Goal: Use online tool/utility: Utilize a website feature to perform a specific function

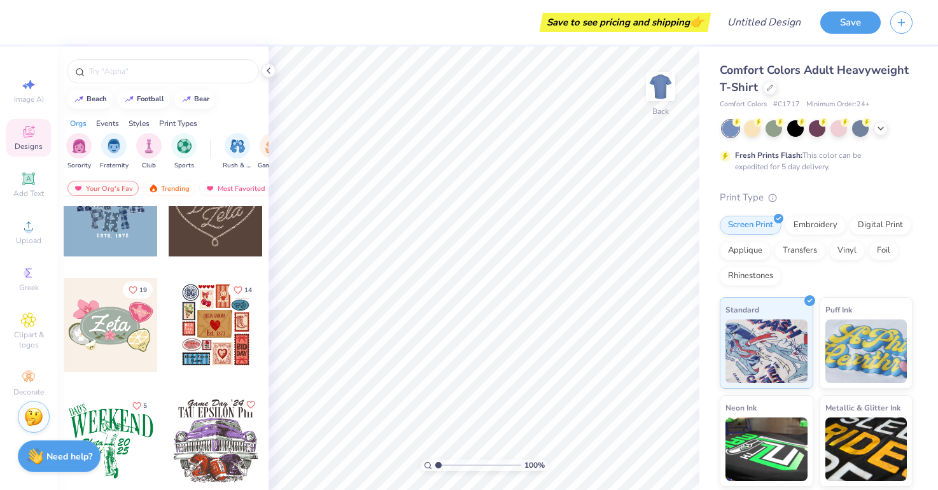
scroll to position [511, 0]
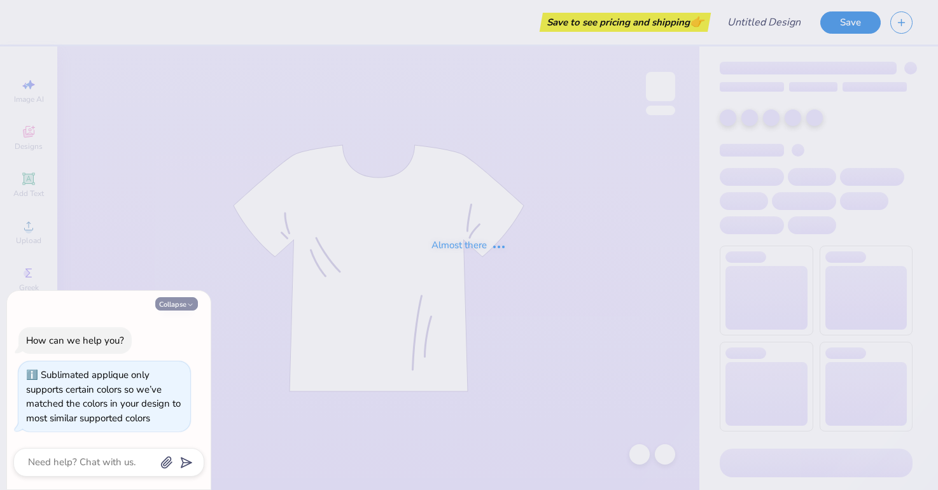
click at [167, 304] on button "Collapse" at bounding box center [176, 303] width 43 height 13
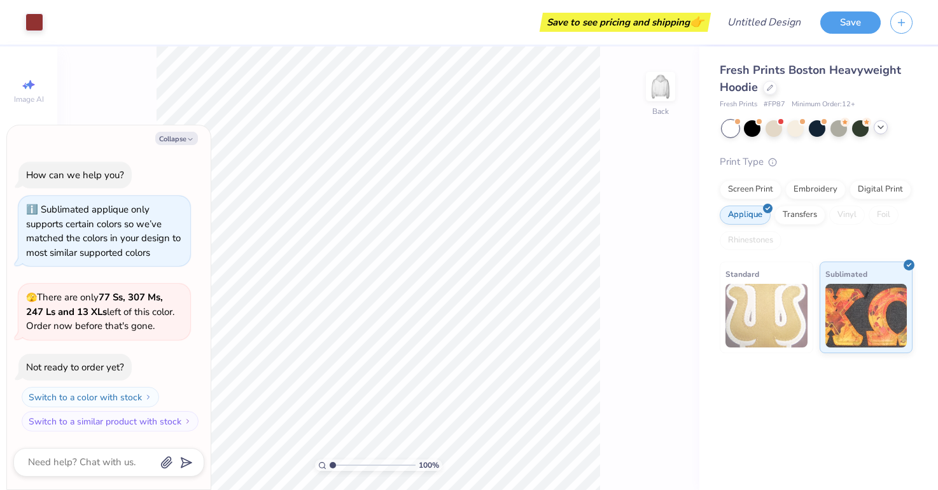
click at [878, 128] on icon at bounding box center [880, 127] width 10 height 10
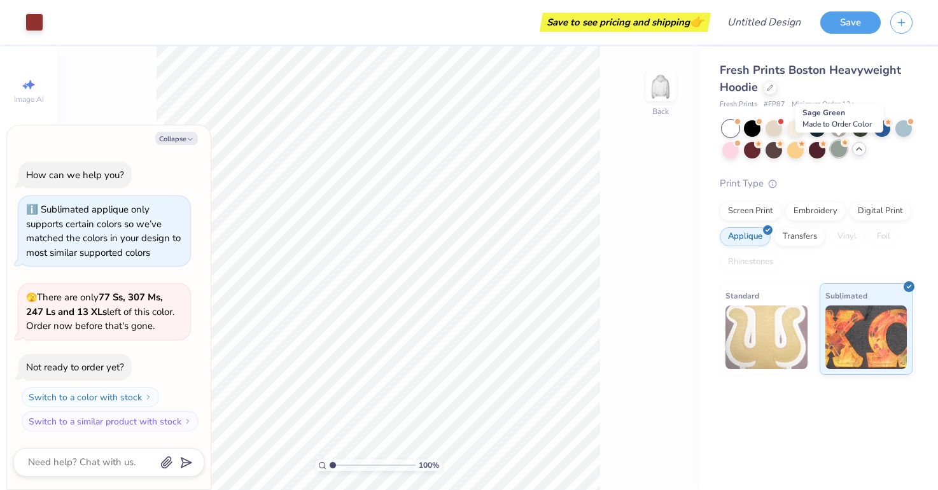
click at [838, 151] on div at bounding box center [838, 149] width 17 height 17
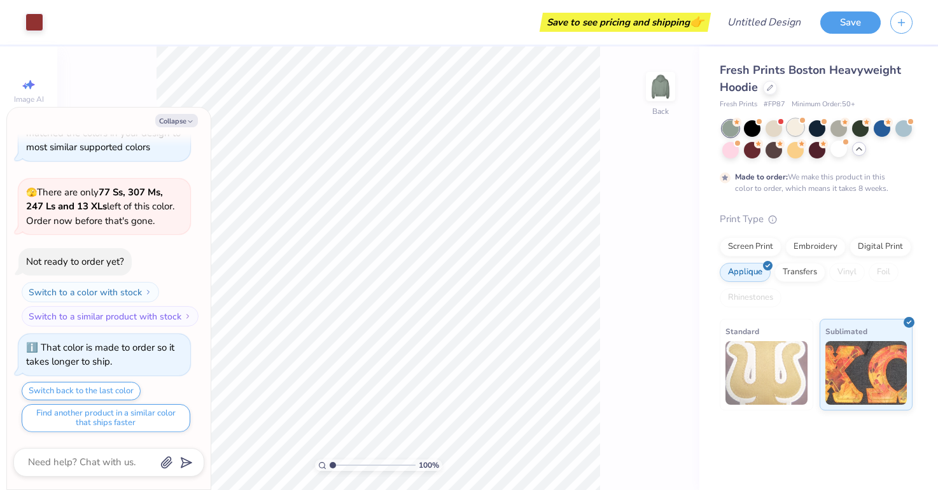
click at [798, 127] on div at bounding box center [795, 127] width 17 height 17
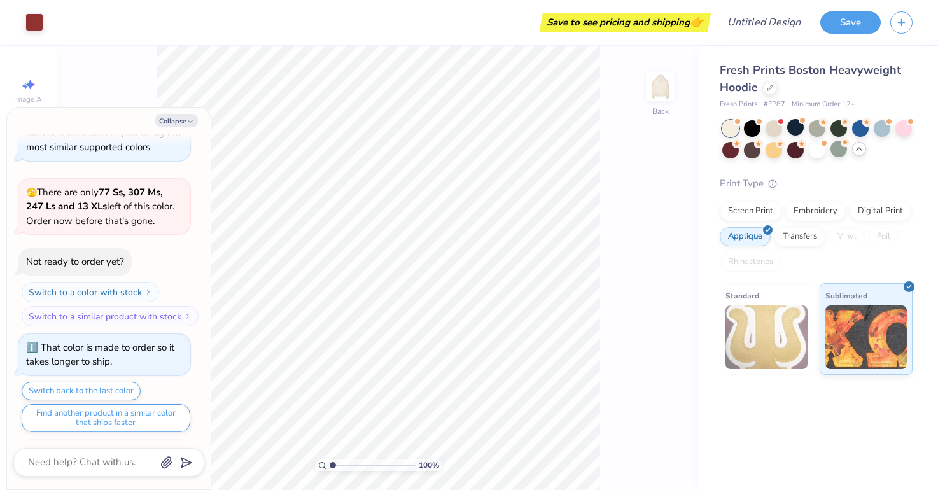
scroll to position [317, 0]
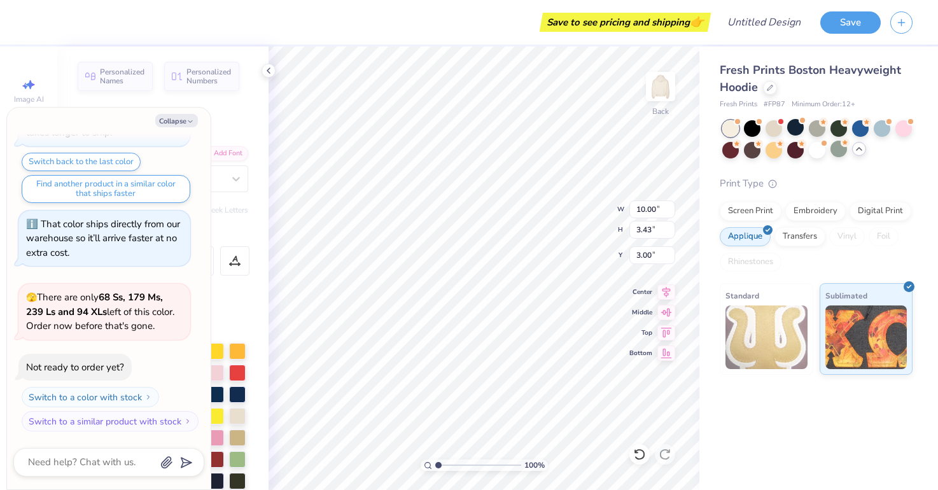
type textarea "x"
type textarea "2"
type textarea "x"
type textarea "20"
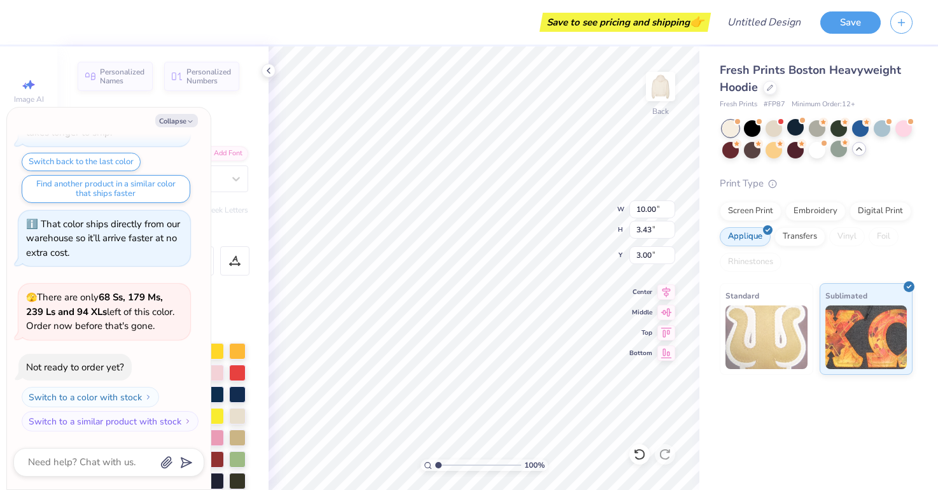
type textarea "x"
type textarea "200"
type textarea "x"
type textarea "2005"
type textarea "x"
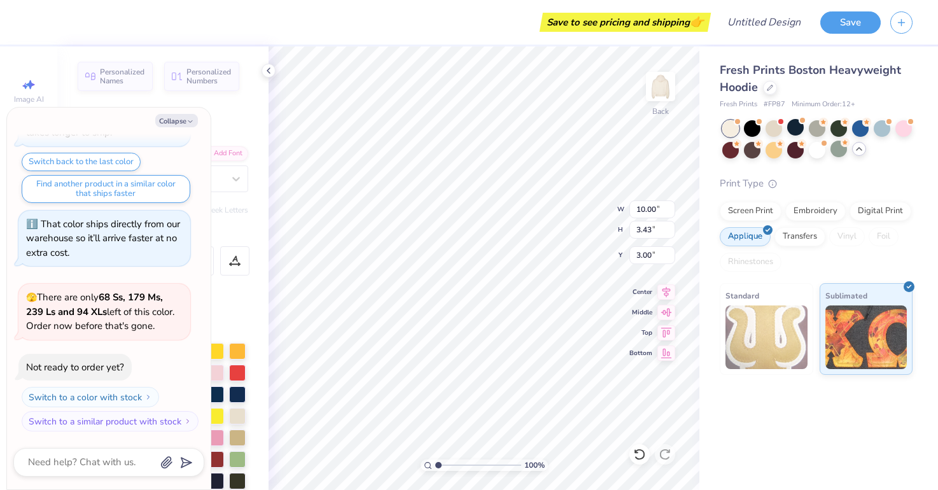
type input "5.56"
type input "0.46"
type input "6.99"
type textarea "x"
type textarea "GAMMA"
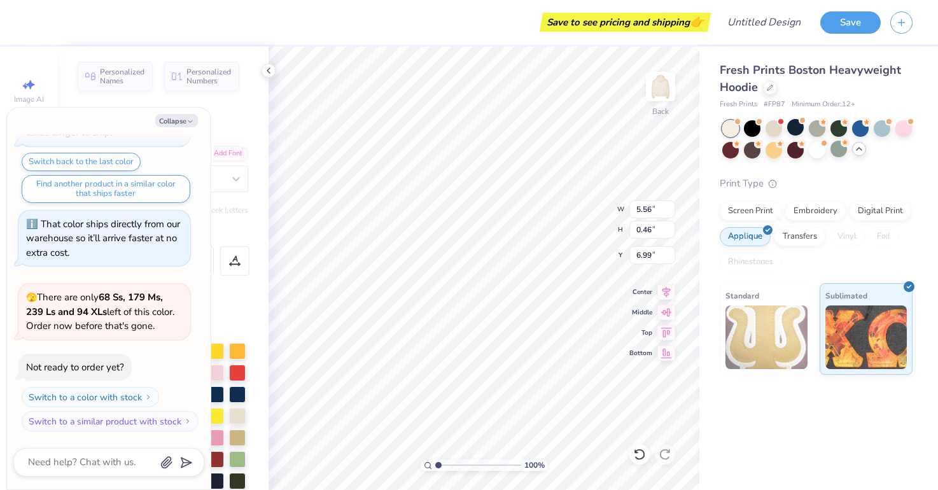
type textarea "x"
type textarea "GAMMA"
type textarea "x"
type textarea "GAMM"
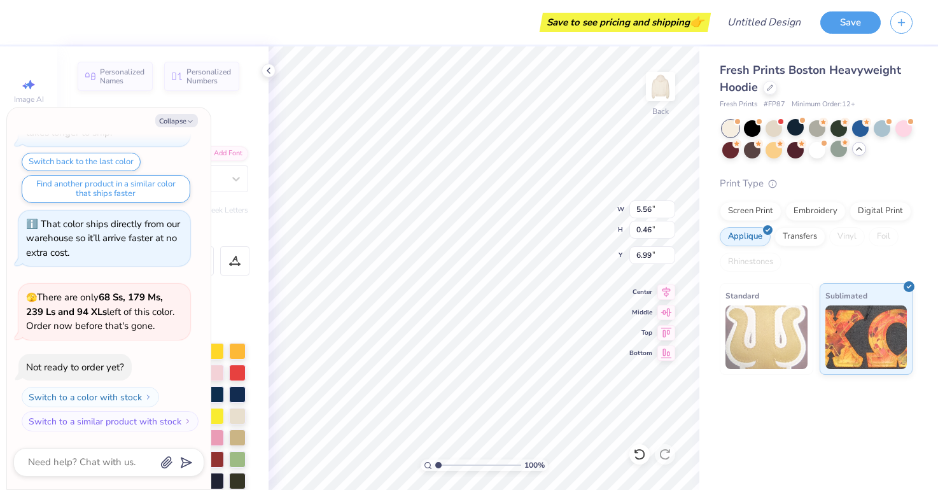
type textarea "x"
type textarea "GAM"
type textarea "x"
type textarea "GA"
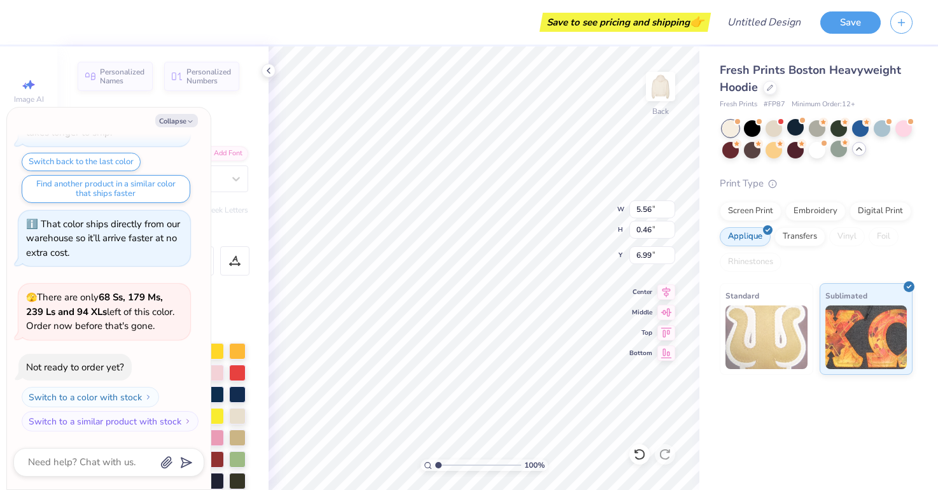
type textarea "x"
type textarea "G"
type textarea "x"
type textarea "W"
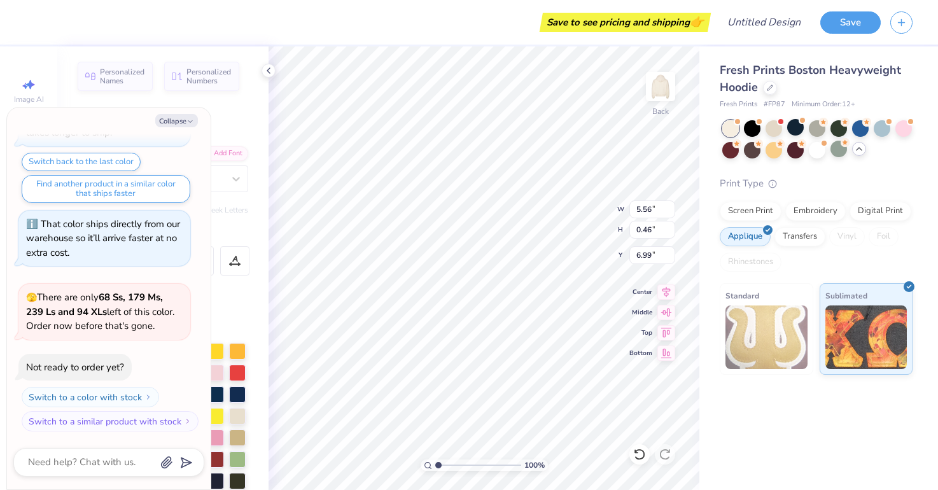
type textarea "x"
type textarea "We"
type textarea "x"
type textarea "Wei"
type textarea "x"
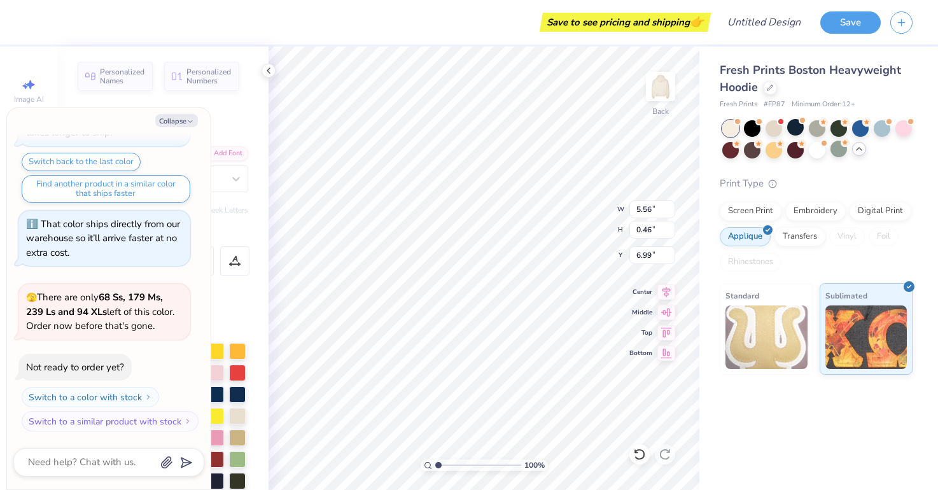
type textarea "Weis"
type textarea "x"
type textarea "Weise"
type textarea "x"
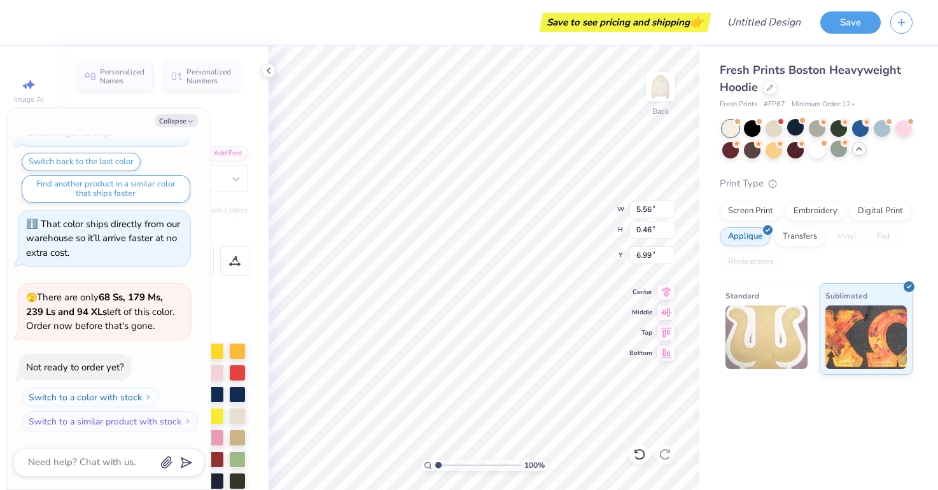
type textarea "Weis"
type textarea "x"
type textarea "Wei"
type textarea "x"
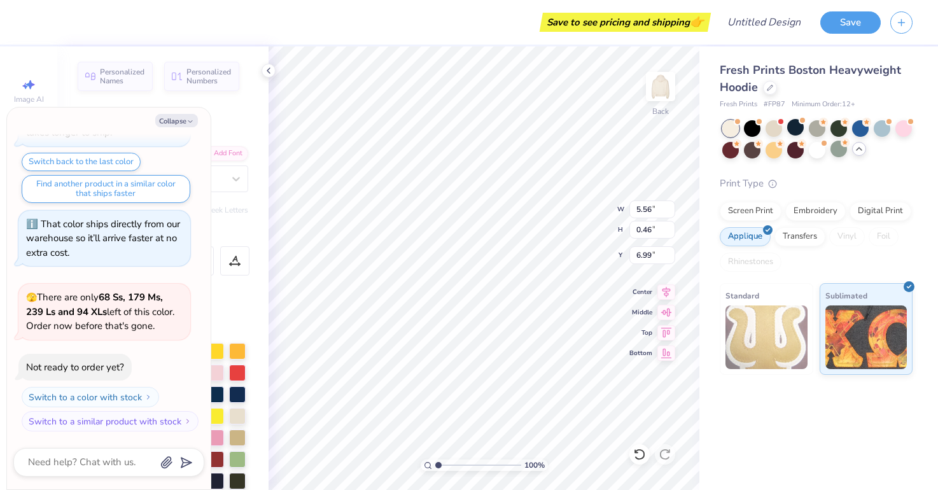
type textarea "We"
type textarea "x"
type textarea "W"
type textarea "x"
type textarea "Wi"
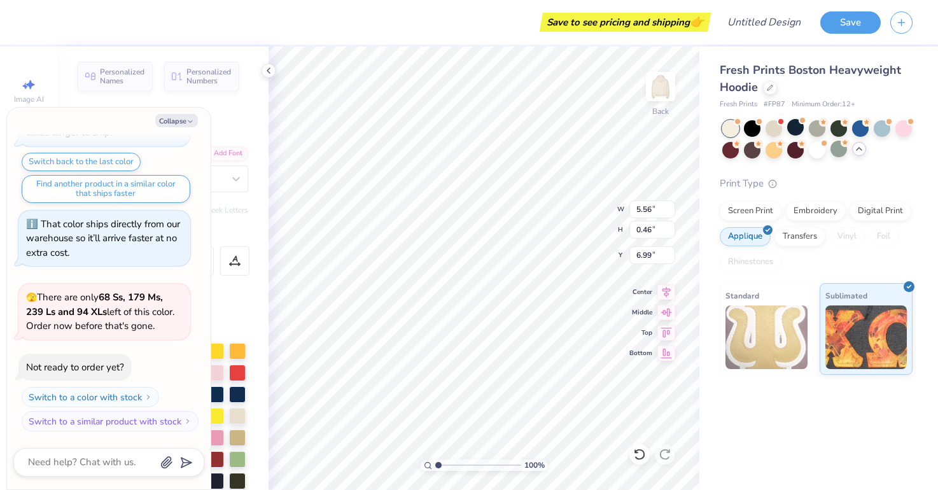
type textarea "x"
type textarea "Wie"
type textarea "x"
type textarea "Wies"
type textarea "x"
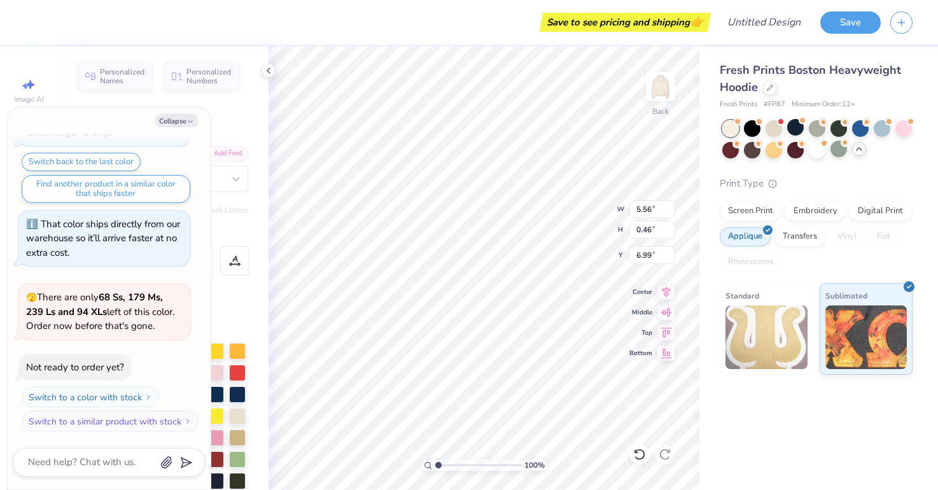
type textarea "Wiese"
type textarea "x"
type textarea "Wiesen"
type textarea "x"
type textarea "Wiesent"
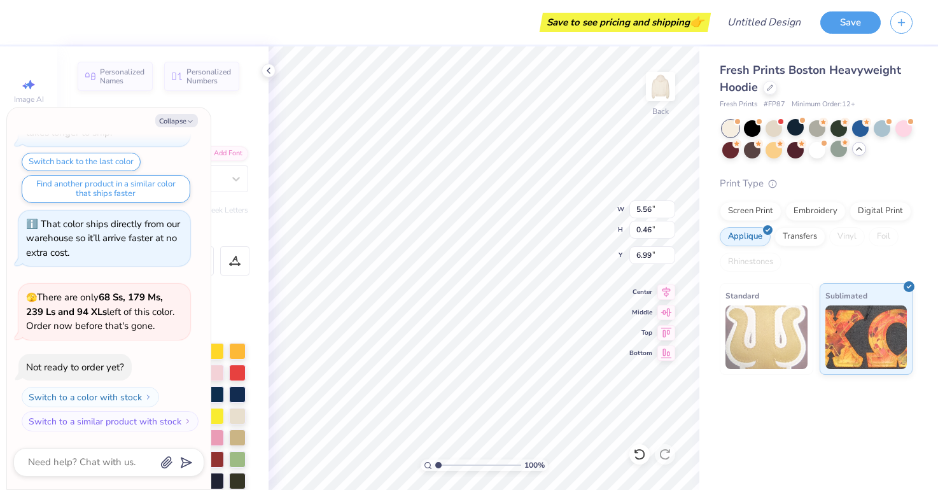
type textarea "x"
type textarea "Wiesenth"
type textarea "x"
type textarea "Wiesenthe"
type textarea "x"
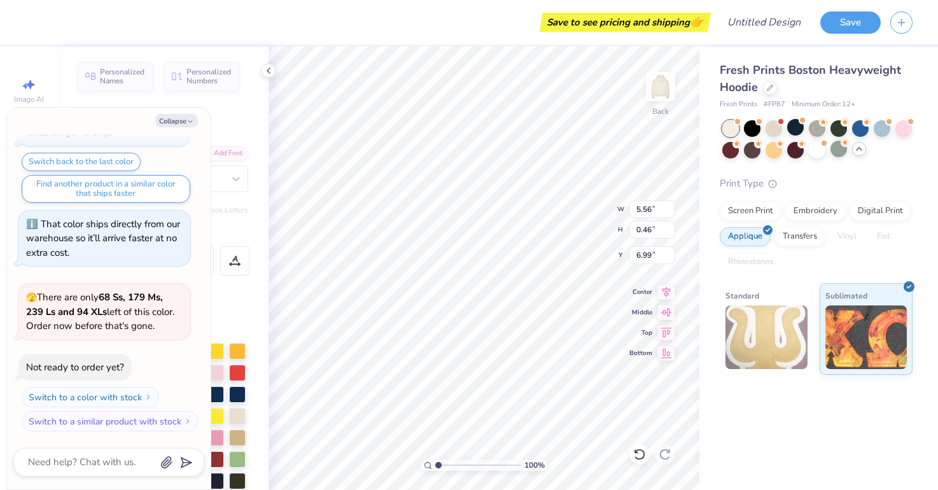
type textarea "Wiesenthel"
type textarea "x"
type textarea "Wiesenthela"
type textarea "x"
type textarea "Wiesenthelal"
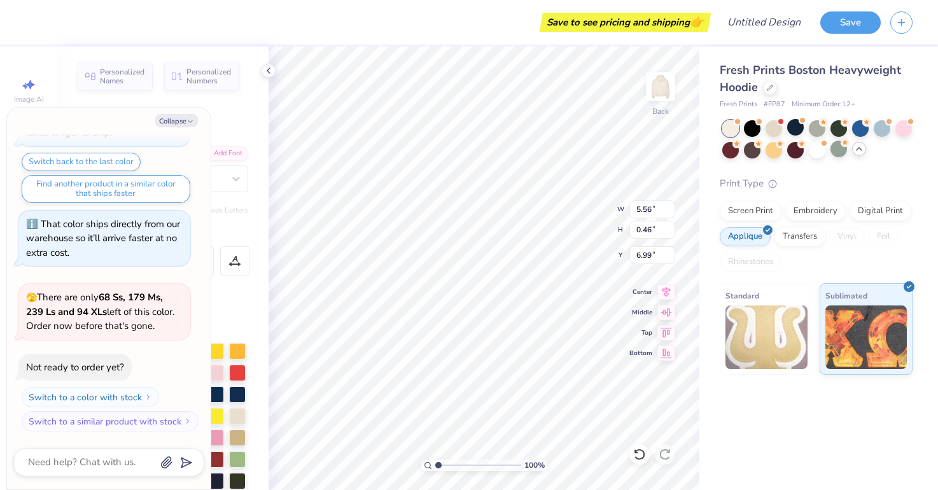
type textarea "x"
type textarea "Wiesenthelal"
type textarea "x"
type textarea "Wiesenthelal 40"
type textarea "x"
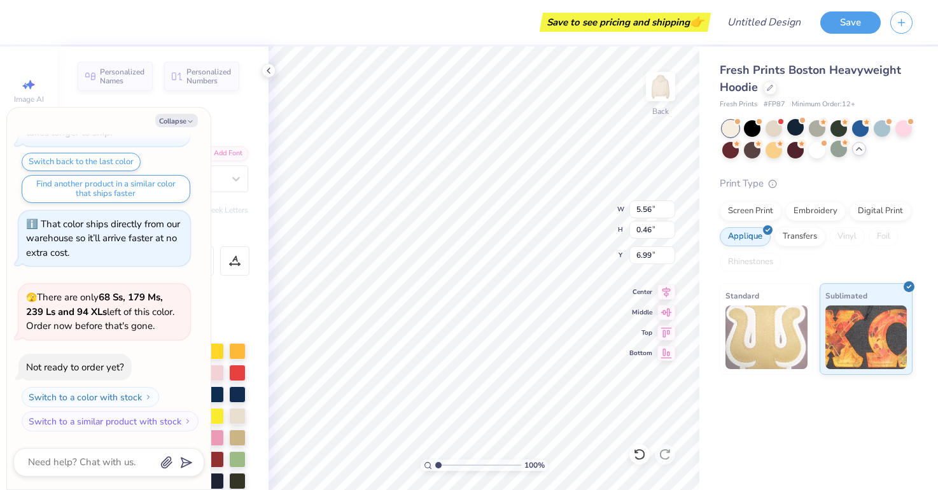
type textarea "Wiesenthelal 40th"
type textarea "x"
type textarea "Wiesenthelal 40th"
type textarea "x"
type textarea "Wiesenthelal 40th t"
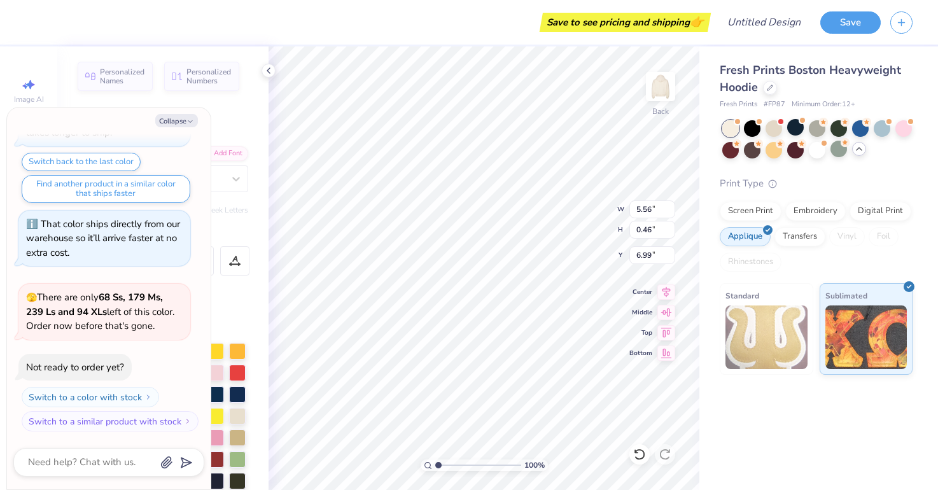
type textarea "x"
type textarea "Wiesenthelal 40th te"
type textarea "x"
type textarea "Wiesenthelal 40th ter"
type textarea "x"
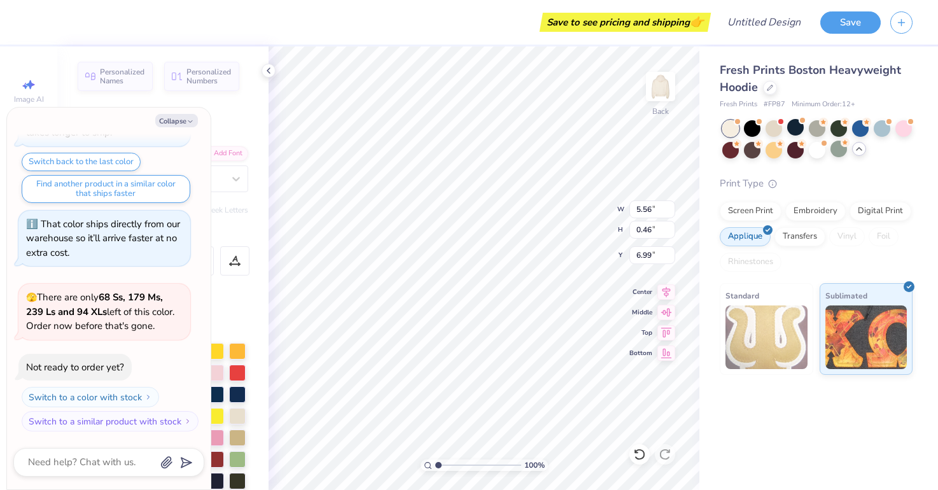
type textarea "Wiesenthelal 40th term"
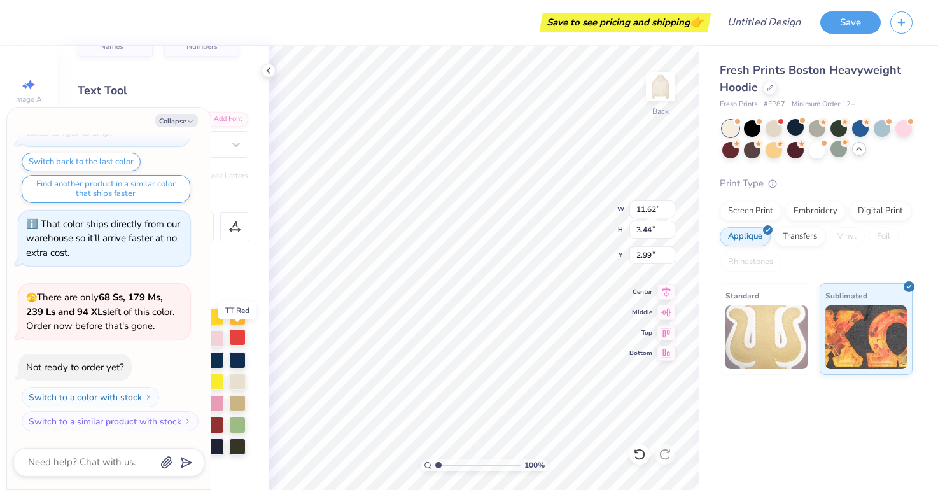
scroll to position [36, 0]
click at [220, 359] on div at bounding box center [215, 357] width 17 height 17
type textarea "x"
type input "6.99"
type input "0.48"
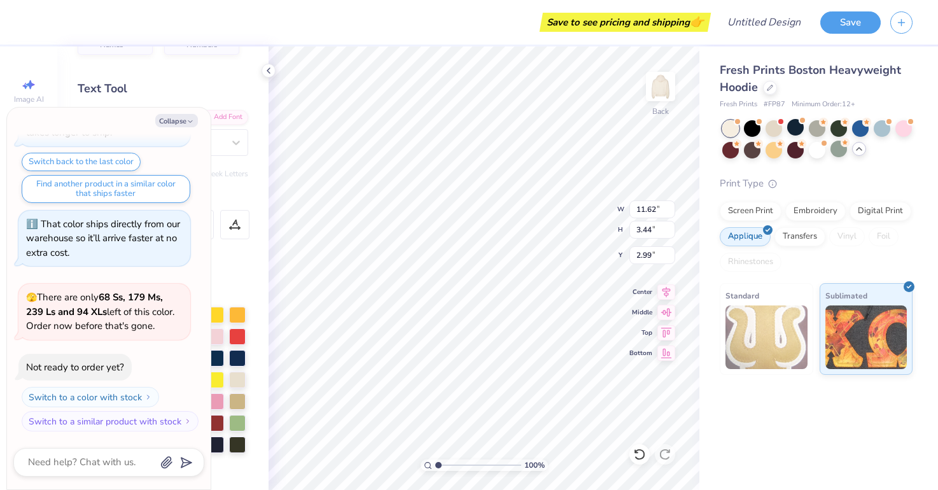
type input "6.98"
click at [215, 356] on div at bounding box center [215, 357] width 17 height 17
click at [880, 124] on div at bounding box center [881, 127] width 17 height 17
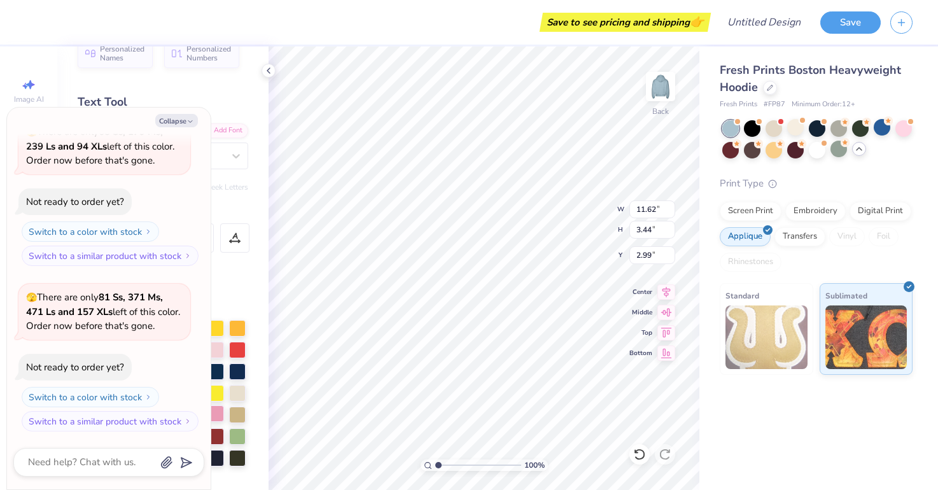
scroll to position [33, 0]
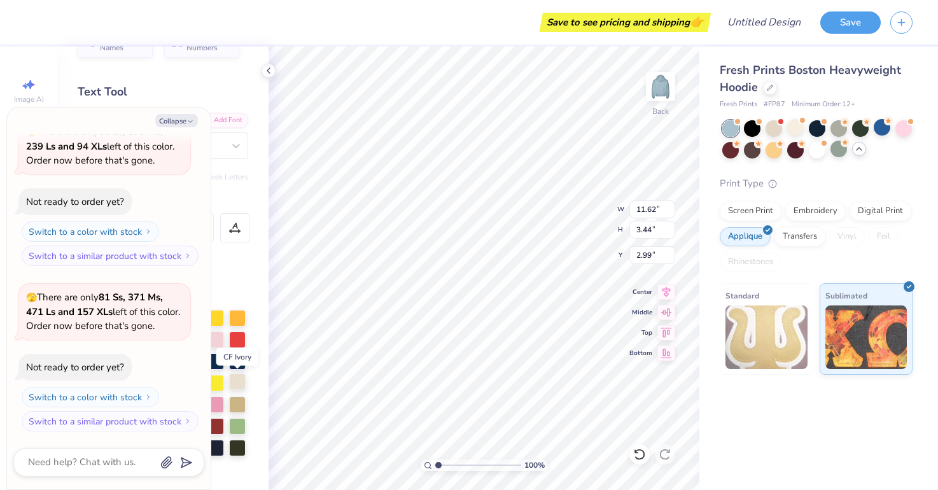
click at [236, 384] on div at bounding box center [237, 381] width 17 height 17
click at [216, 361] on div at bounding box center [215, 360] width 17 height 17
click at [840, 127] on circle at bounding box center [844, 122] width 9 height 9
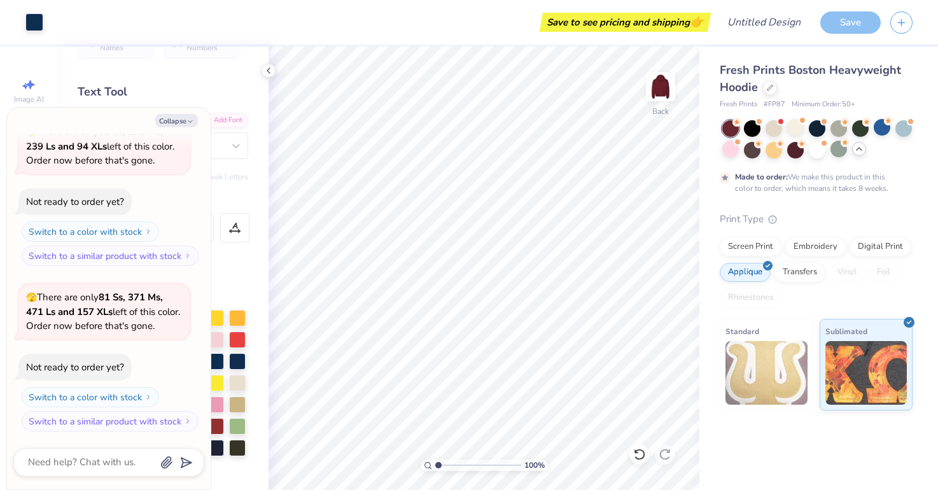
scroll to position [588, 0]
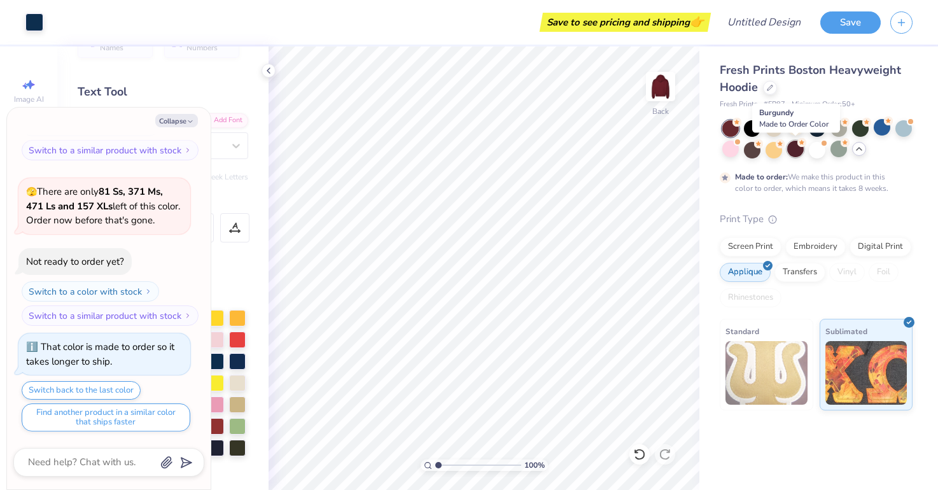
click at [741, 127] on circle at bounding box center [736, 122] width 9 height 9
click at [815, 153] on div at bounding box center [816, 149] width 17 height 17
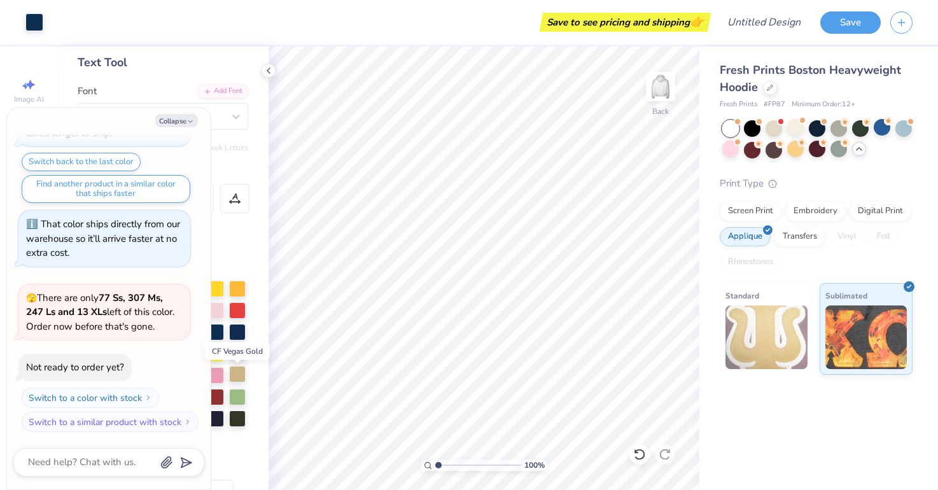
scroll to position [71, 0]
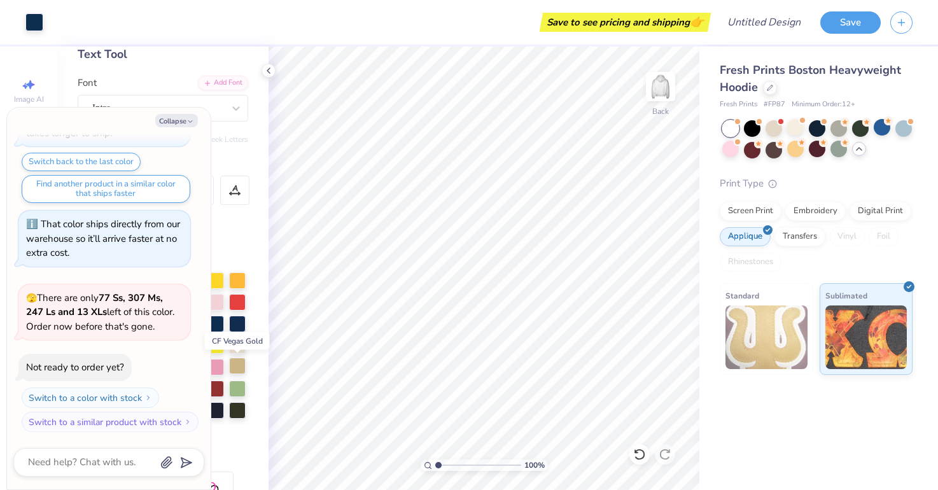
click at [237, 364] on div at bounding box center [237, 365] width 17 height 17
type textarea "x"
